Goal: Information Seeking & Learning: Find specific page/section

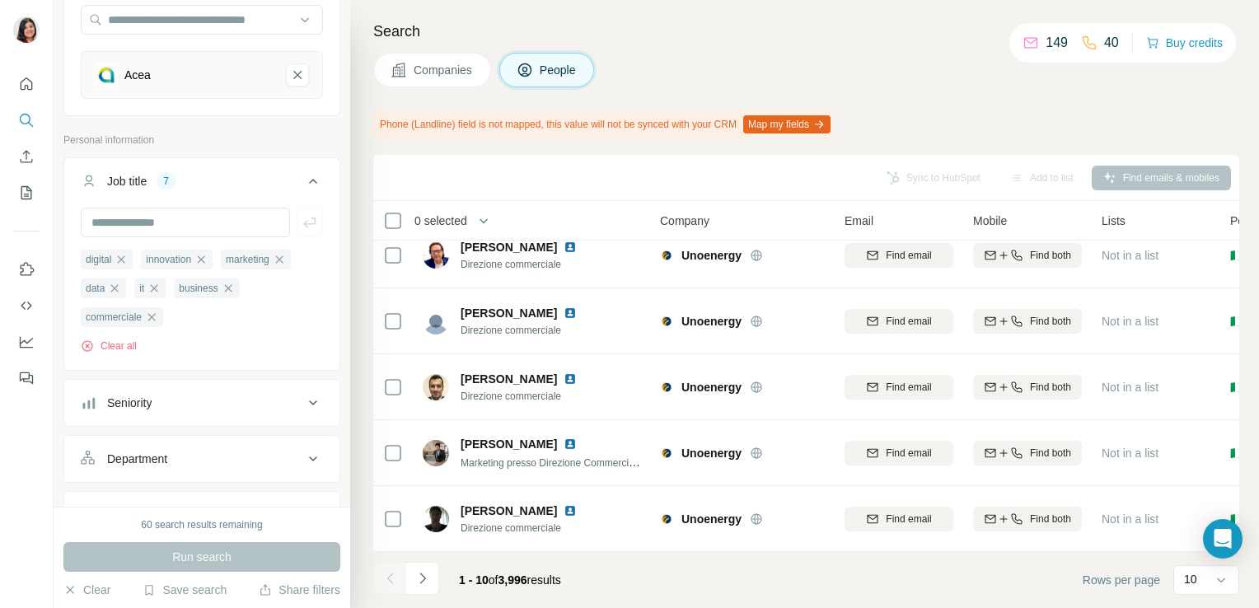
scroll to position [355, 0]
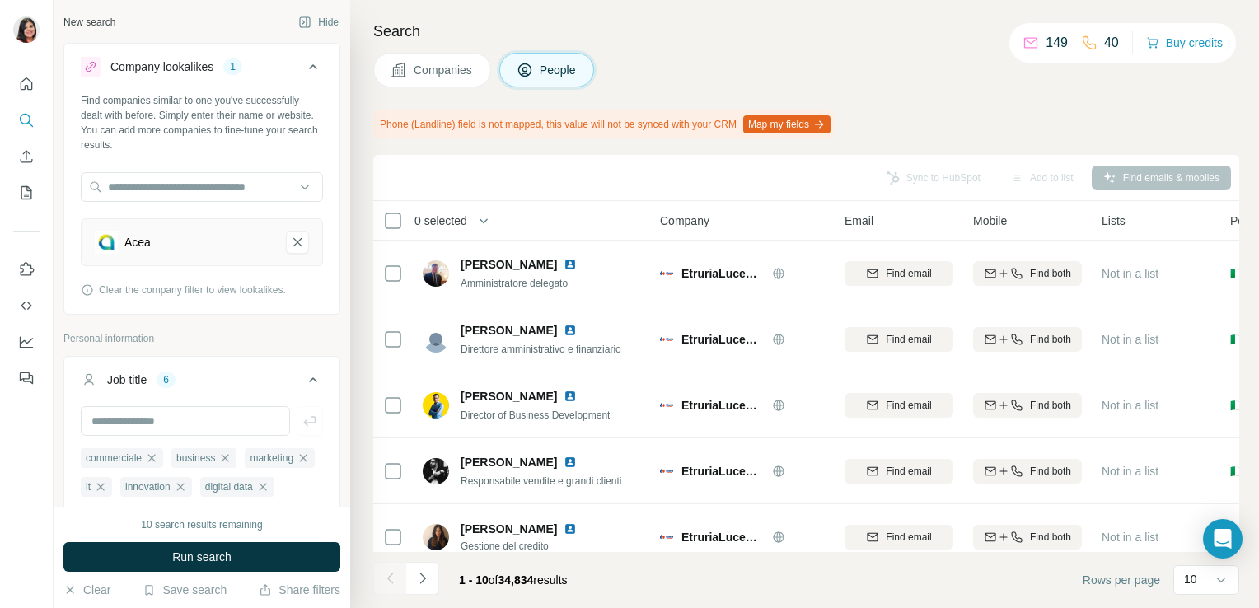
scroll to position [177, 0]
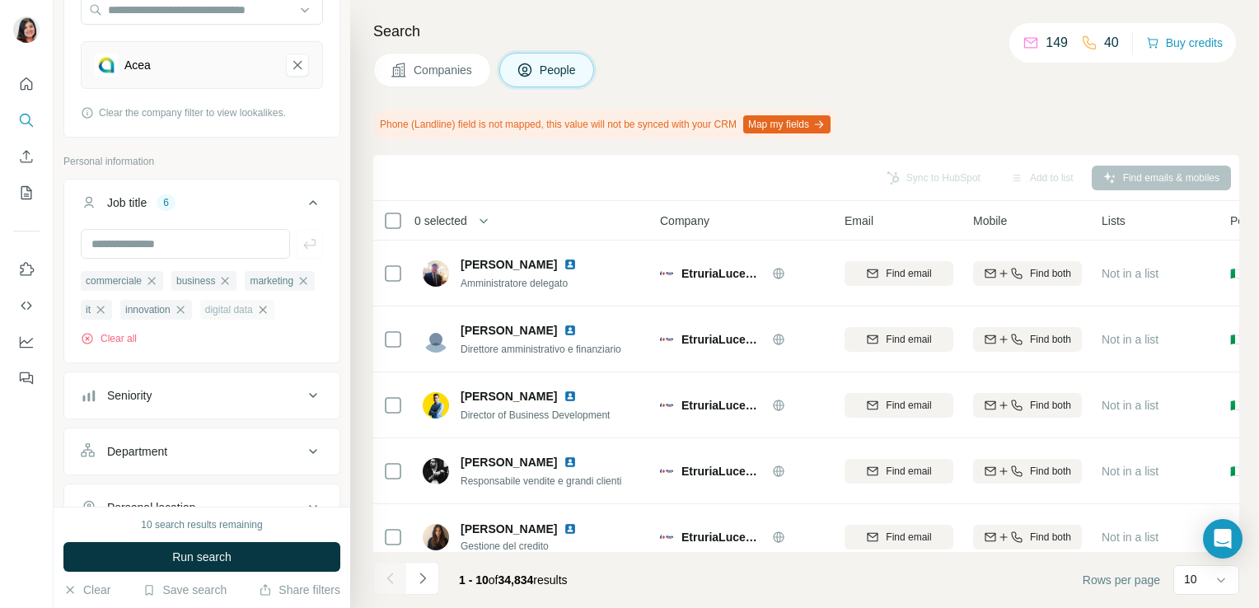
click at [256, 316] on icon "button" at bounding box center [262, 309] width 13 height 13
click at [204, 248] on input "text" at bounding box center [185, 244] width 209 height 30
type input "*******"
type input "****"
click at [290, 72] on icon "Acea-remove-button" at bounding box center [297, 65] width 15 height 16
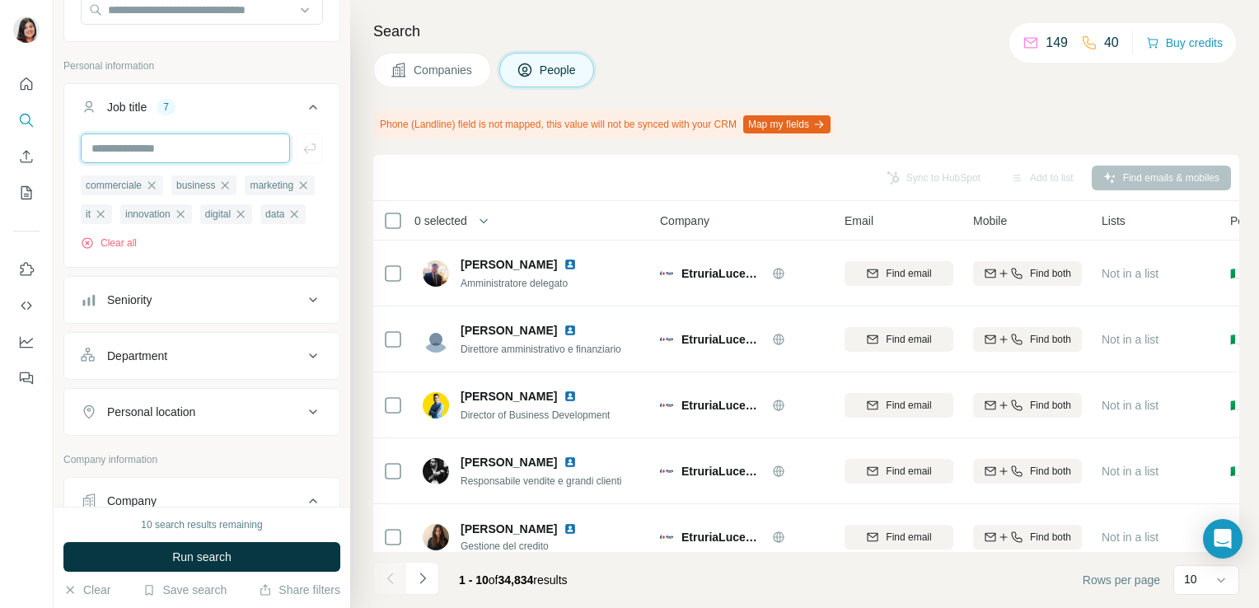
click at [227, 153] on input "text" at bounding box center [185, 148] width 209 height 30
click at [249, 115] on button "Job title 7" at bounding box center [201, 110] width 275 height 46
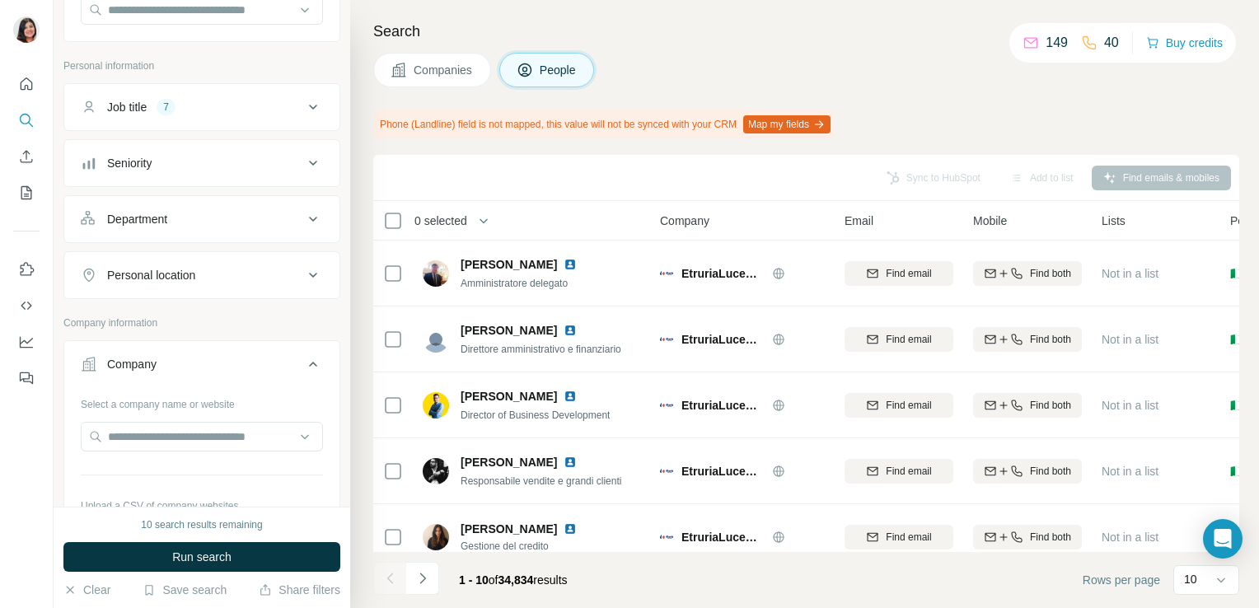
click at [270, 113] on div "Job title 7" at bounding box center [192, 107] width 222 height 16
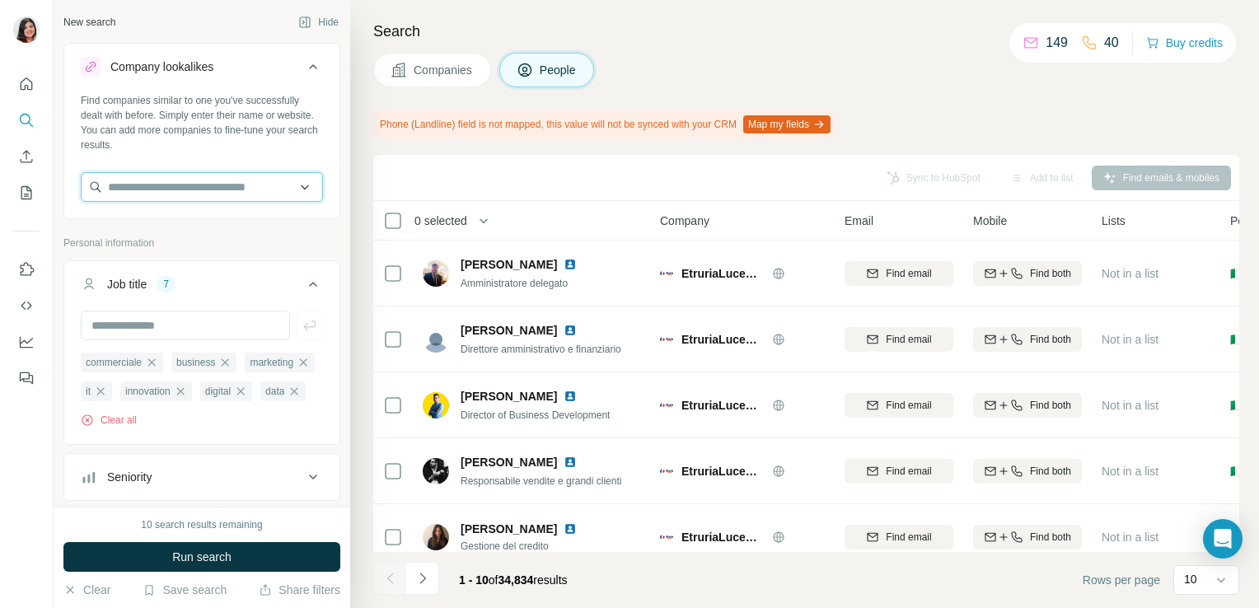
click at [171, 179] on input "text" at bounding box center [202, 187] width 242 height 30
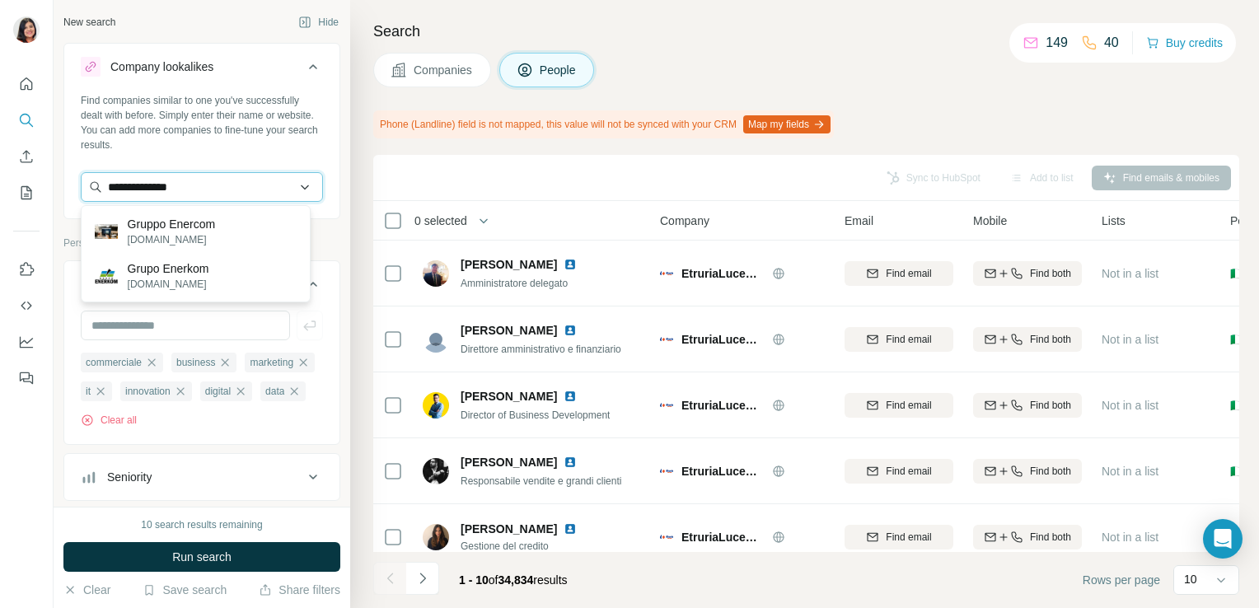
click at [151, 186] on input "**********" at bounding box center [202, 187] width 242 height 30
type input "**********"
click at [255, 232] on div "Gruppo Enercom gruppoenercom.it" at bounding box center [196, 231] width 222 height 44
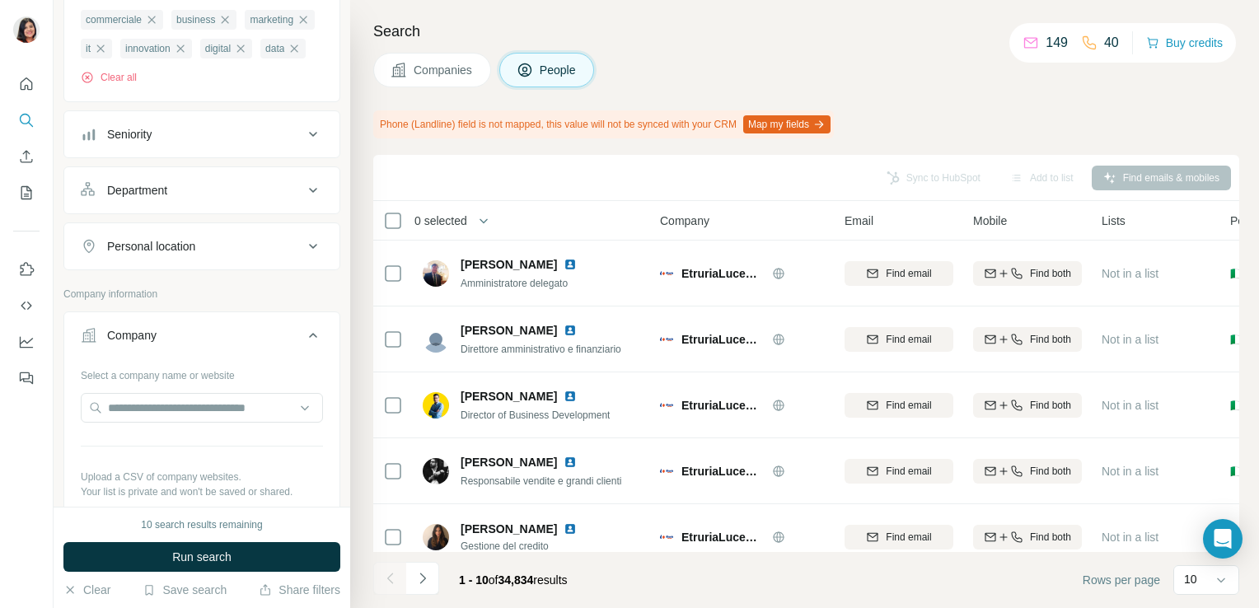
scroll to position [475, 0]
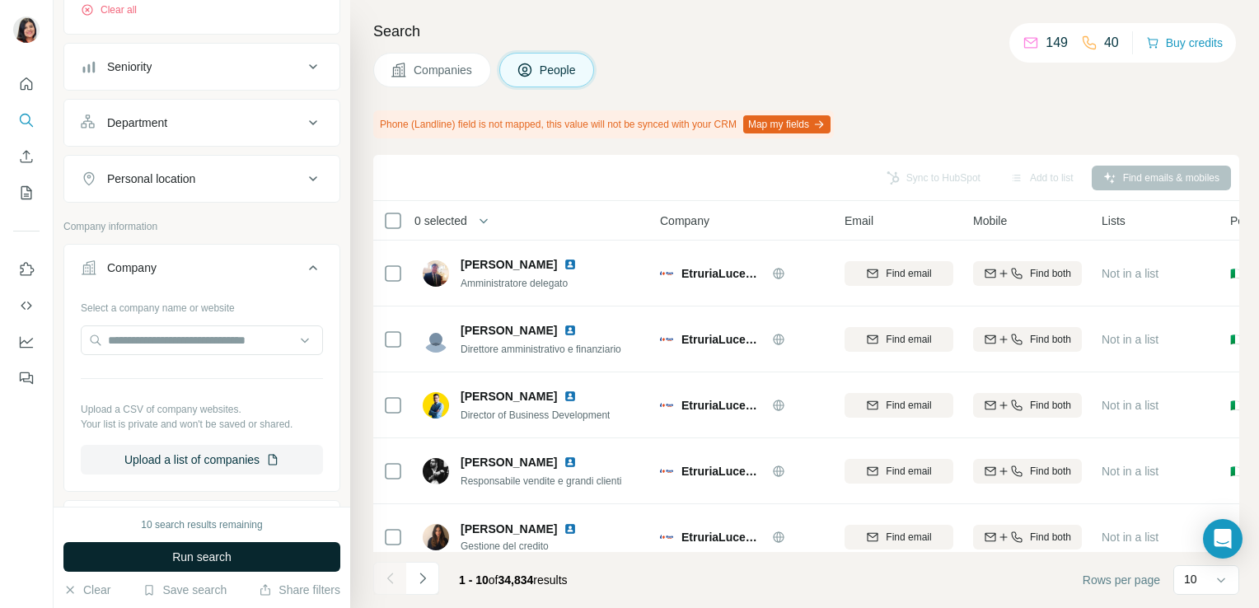
click at [199, 556] on span "Run search" at bounding box center [201, 557] width 59 height 16
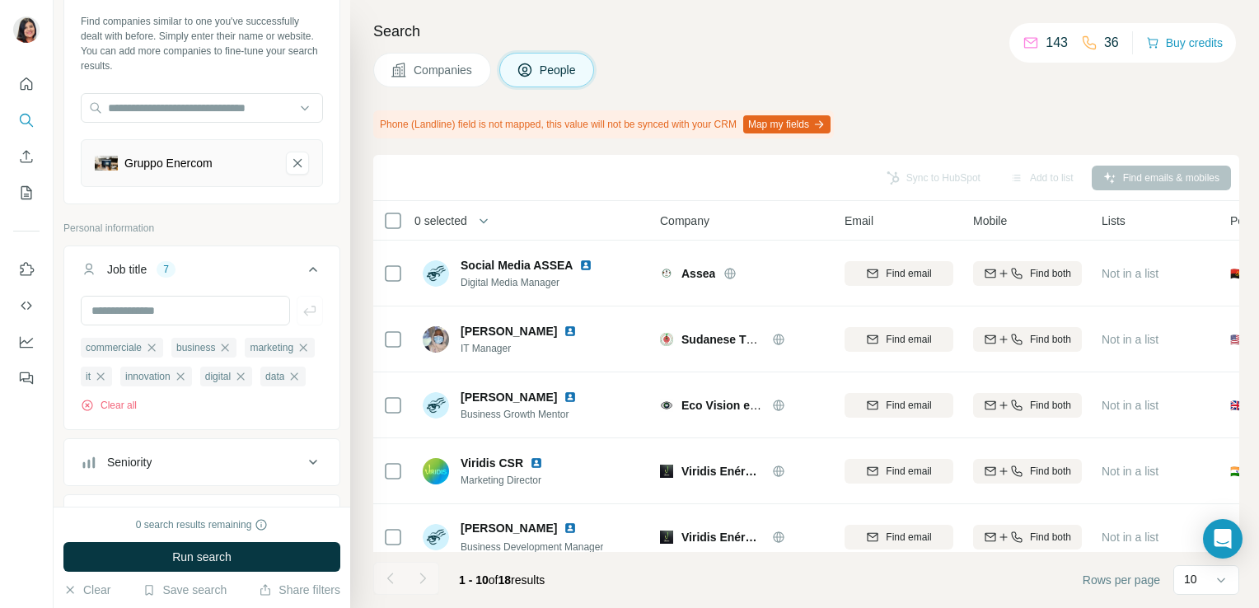
scroll to position [0, 0]
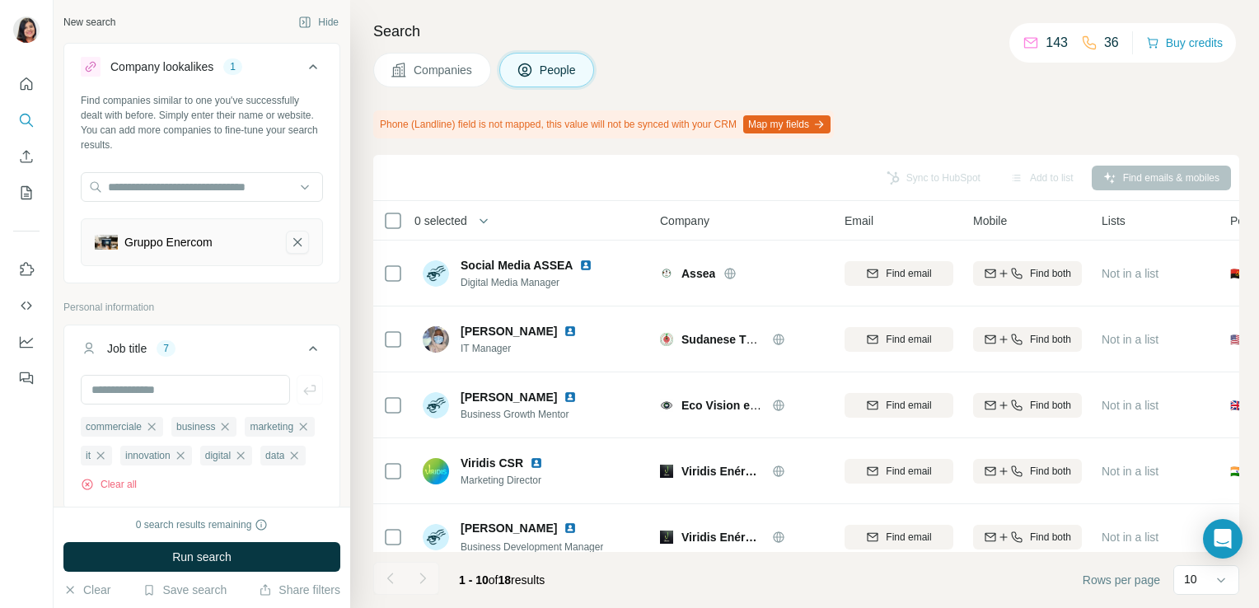
click at [293, 243] on icon "Gruppo Enercom-remove-button" at bounding box center [297, 242] width 8 height 8
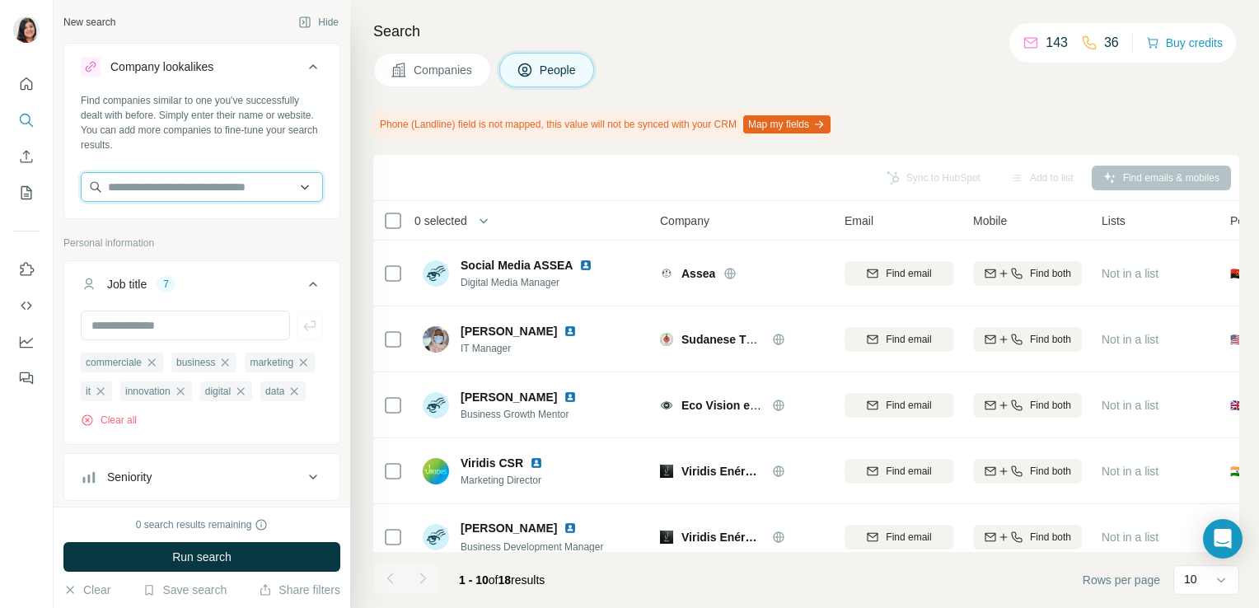
click at [185, 194] on input "text" at bounding box center [202, 187] width 242 height 30
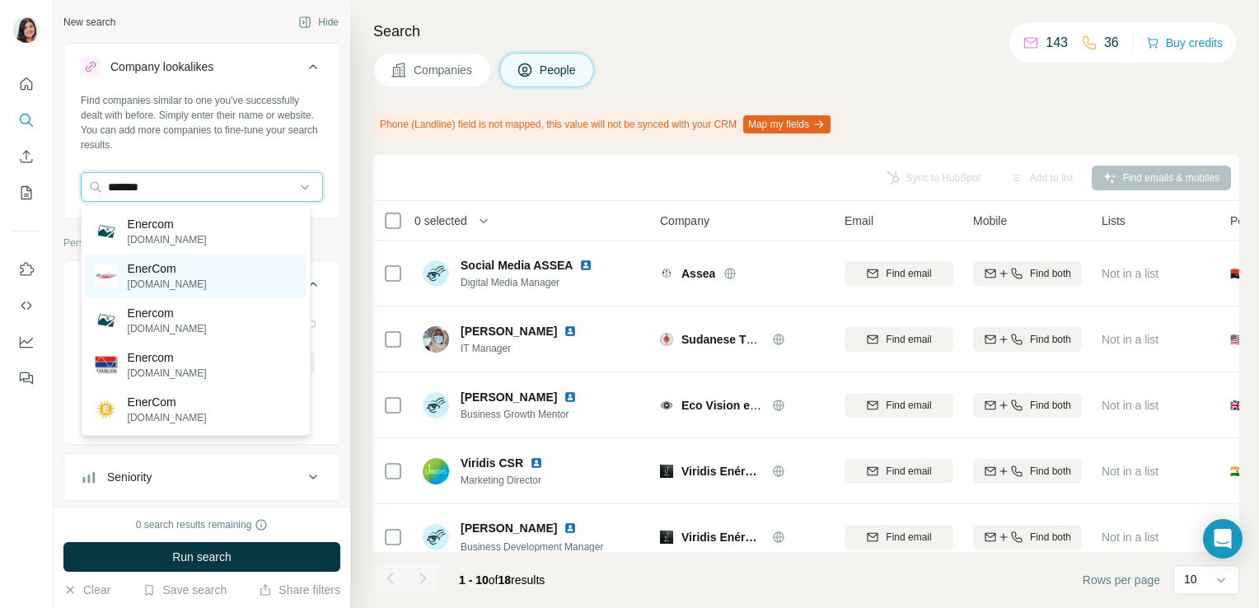
type input "*******"
click at [241, 275] on div "EnerCom ener-com.it" at bounding box center [196, 276] width 222 height 44
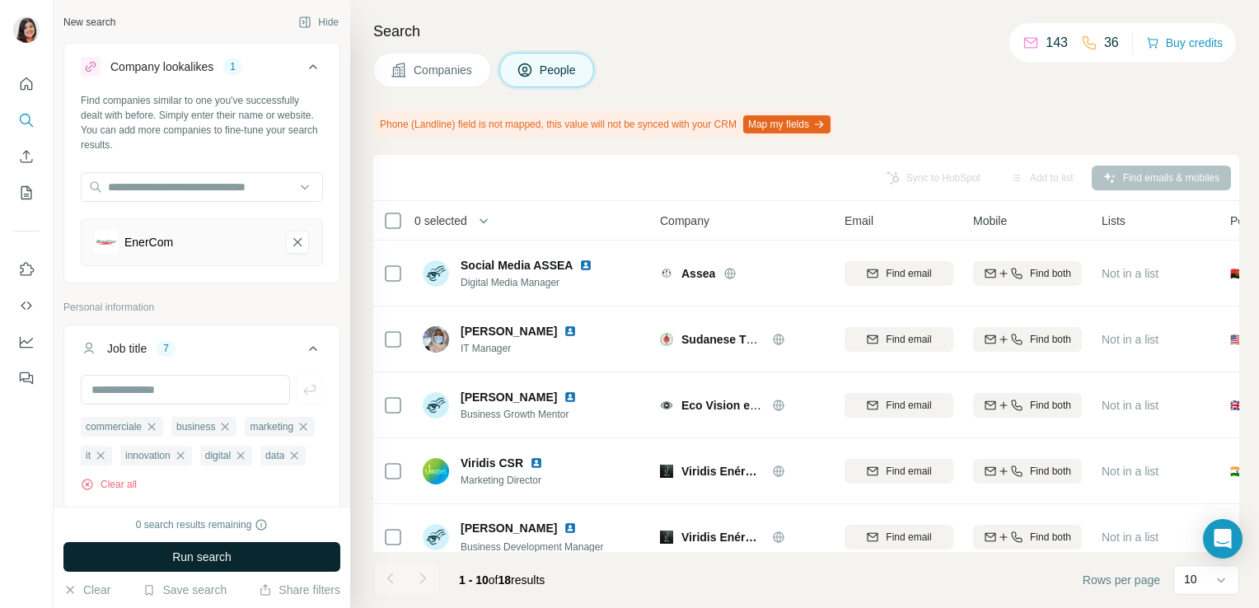
click at [179, 559] on span "Run search" at bounding box center [201, 557] width 59 height 16
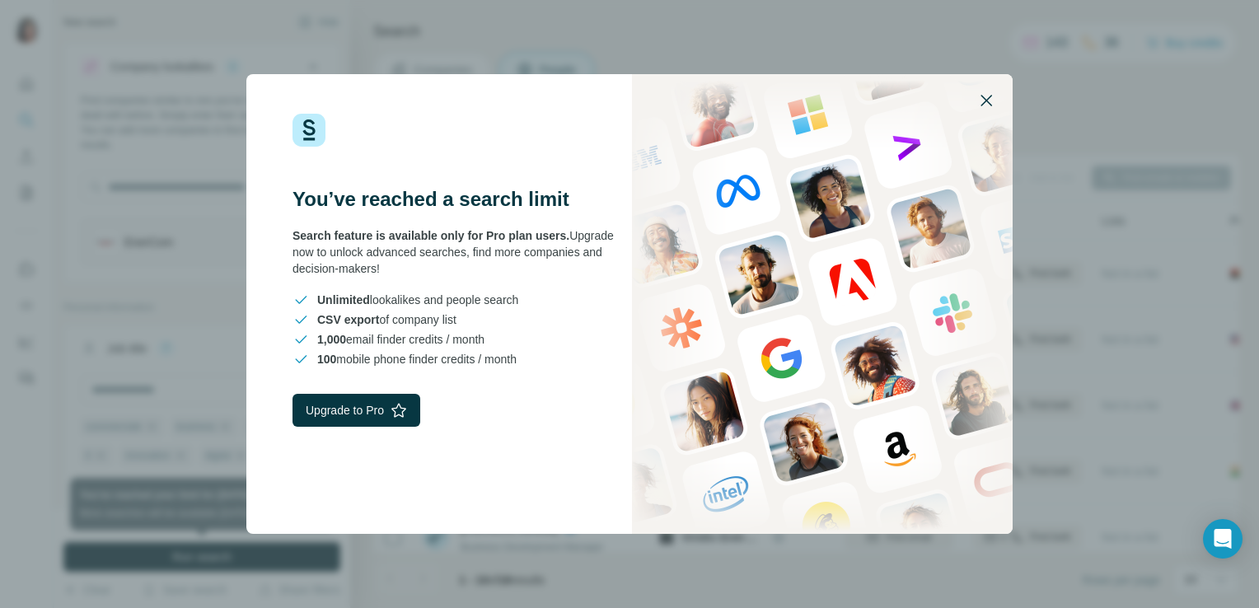
click at [979, 96] on icon "button" at bounding box center [986, 101] width 20 height 20
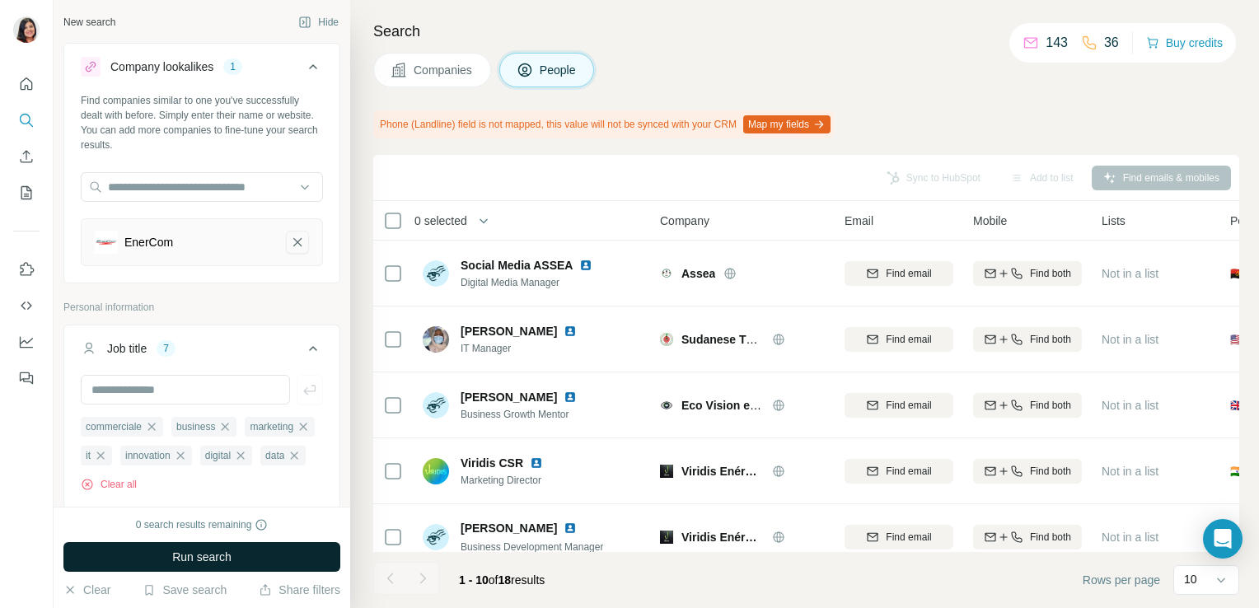
click at [293, 239] on icon "EnerCom-remove-button" at bounding box center [297, 242] width 8 height 8
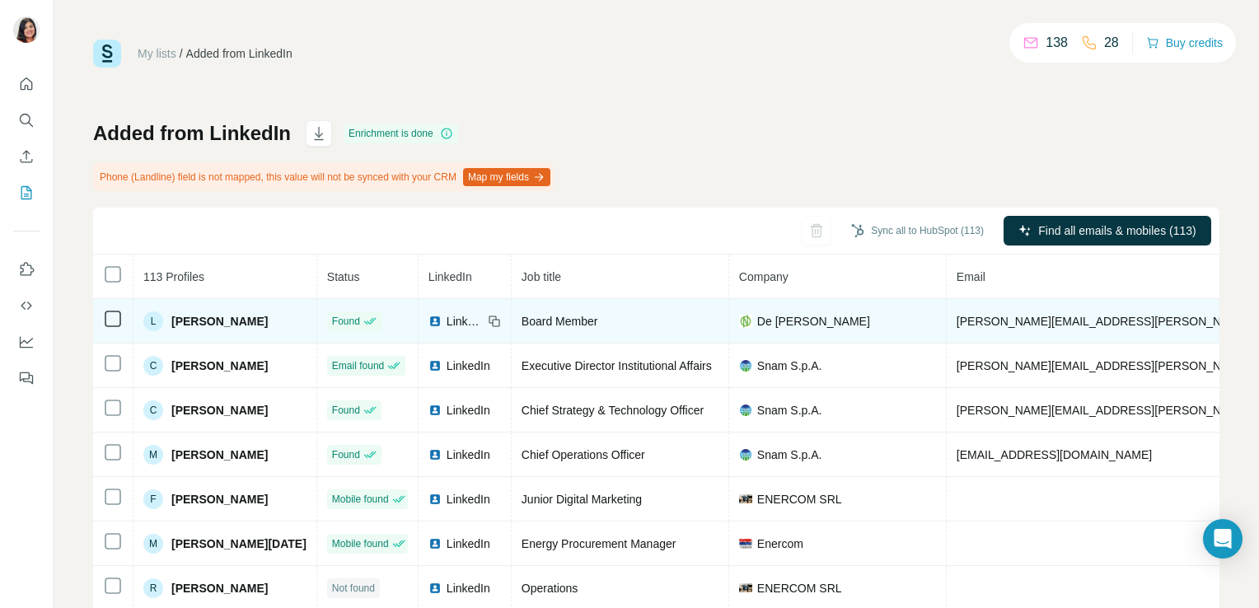
click at [784, 321] on div "De [PERSON_NAME]" at bounding box center [837, 321] width 197 height 16
click at [770, 321] on span "De [PERSON_NAME]" at bounding box center [813, 321] width 113 height 16
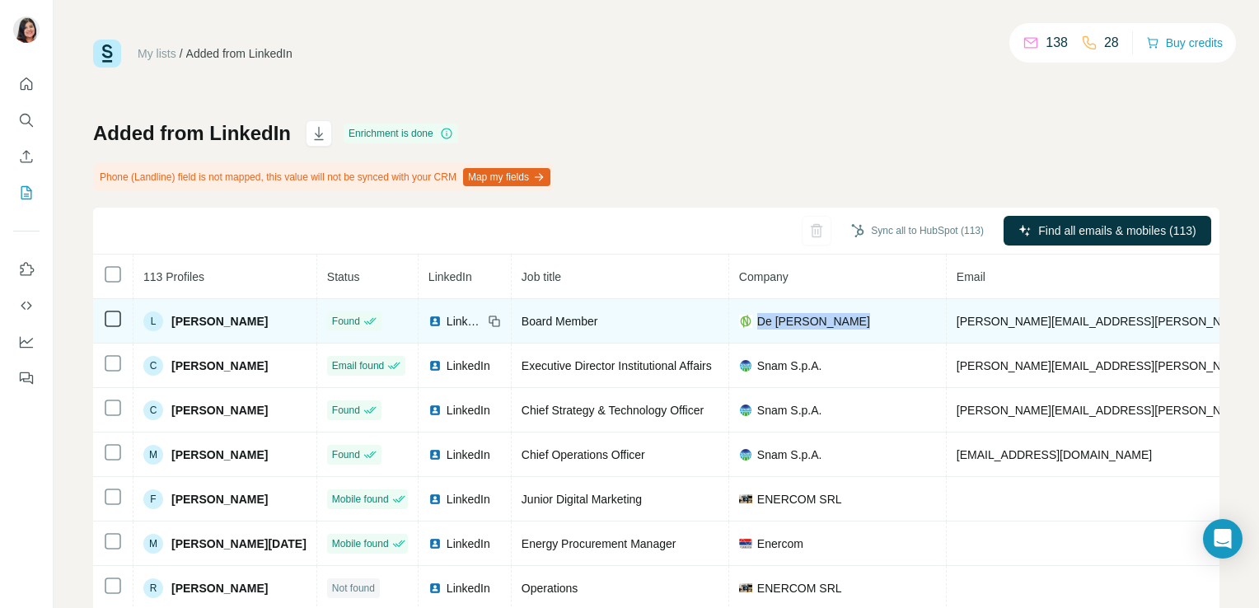
click at [770, 321] on span "De [PERSON_NAME]" at bounding box center [813, 321] width 113 height 16
click at [756, 332] on td "De [PERSON_NAME]" at bounding box center [838, 321] width 218 height 44
drag, startPoint x: 756, startPoint y: 332, endPoint x: 768, endPoint y: 324, distance: 14.9
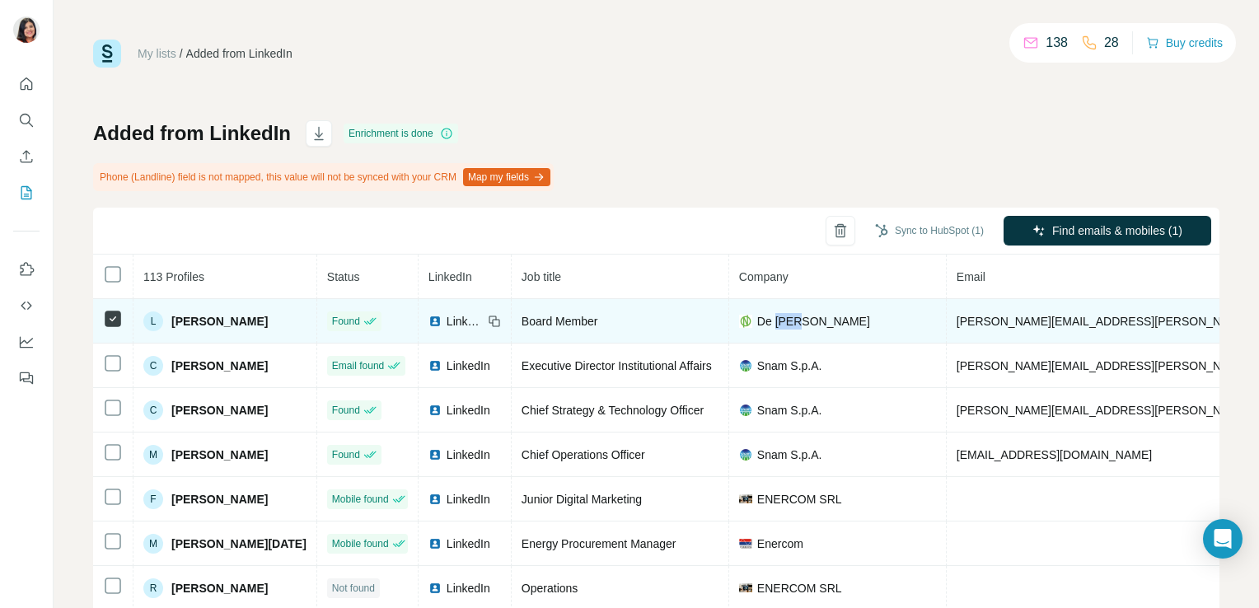
click at [768, 324] on span "De [PERSON_NAME]" at bounding box center [813, 321] width 113 height 16
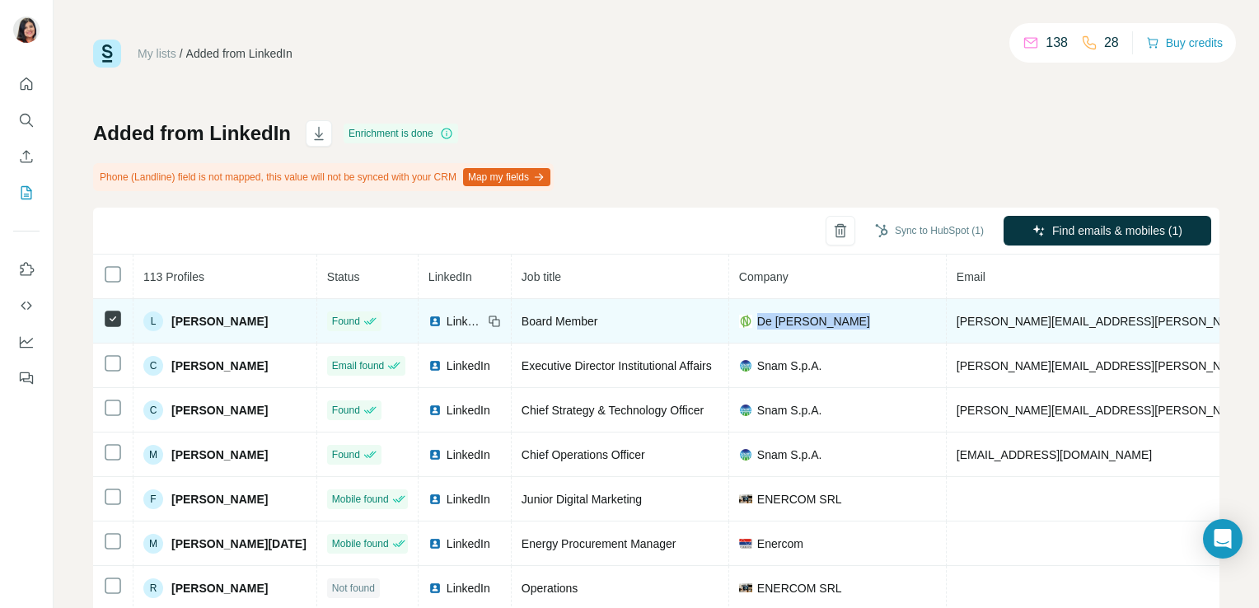
click at [768, 324] on span "De [PERSON_NAME]" at bounding box center [813, 321] width 113 height 16
